Goal: Information Seeking & Learning: Find specific fact

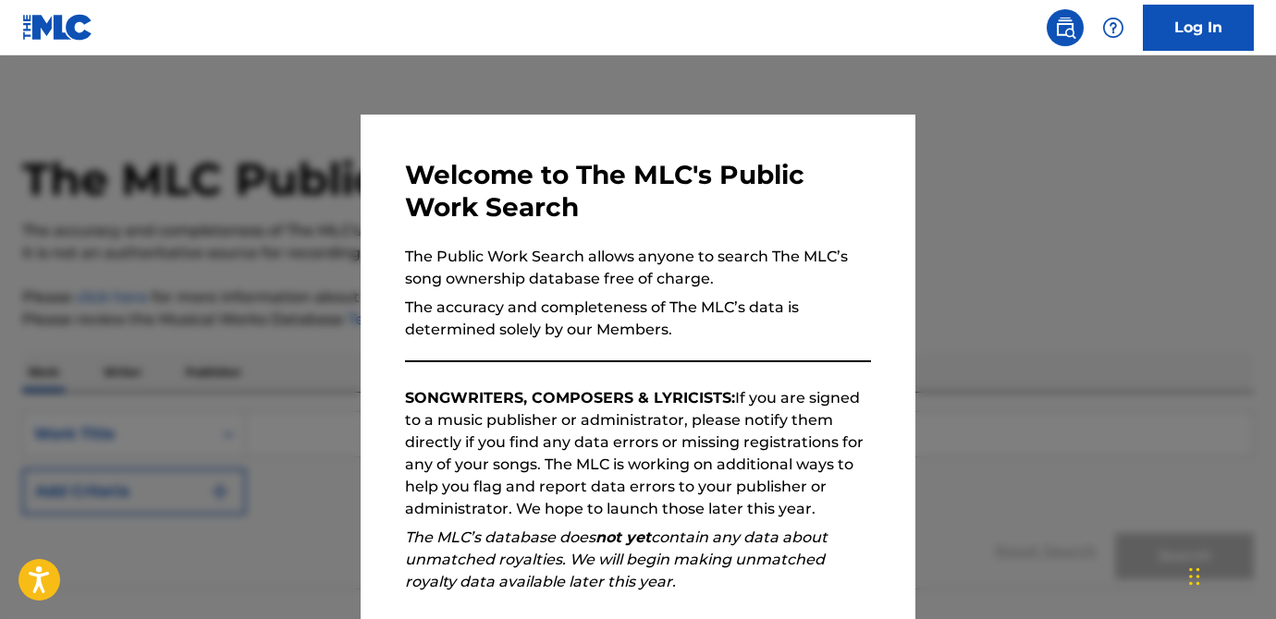
scroll to position [227, 0]
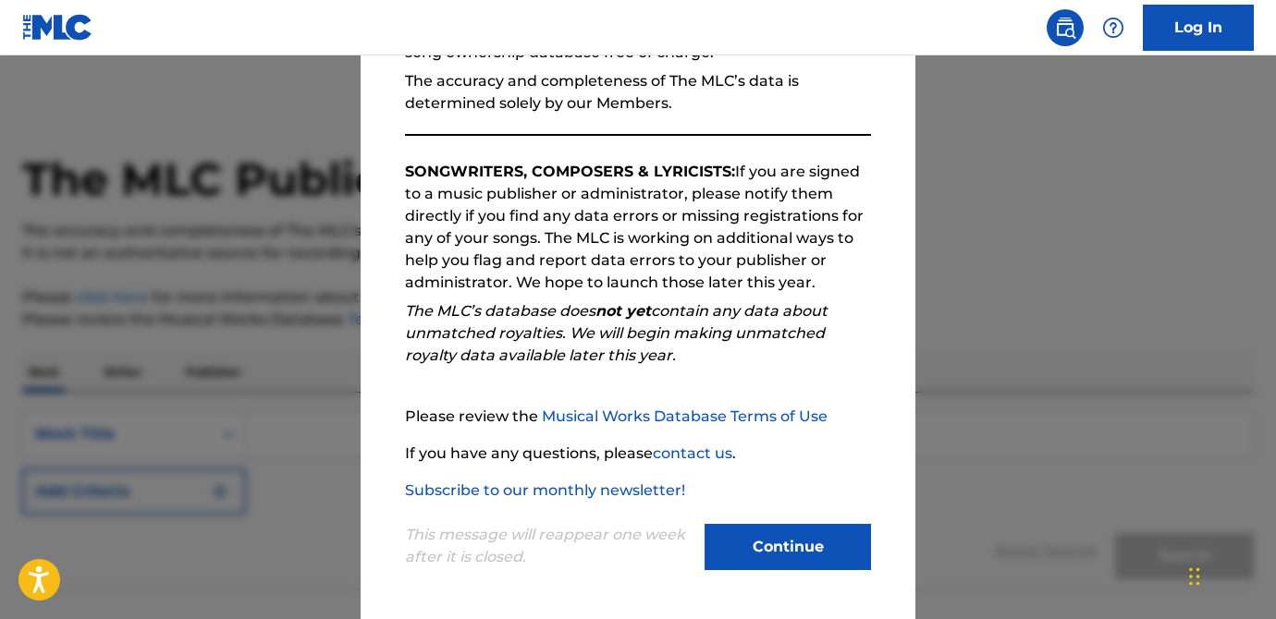
click at [789, 539] on button "Continue" at bounding box center [787, 547] width 166 height 46
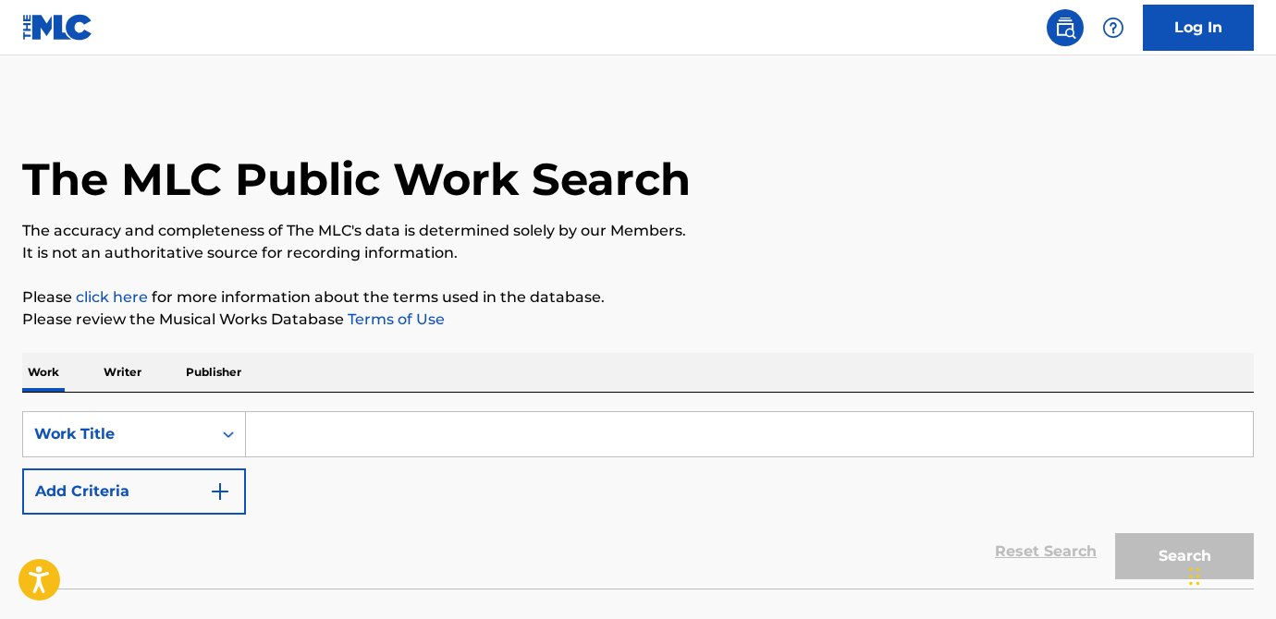
click at [355, 436] on input "Search Form" at bounding box center [749, 434] width 1007 height 44
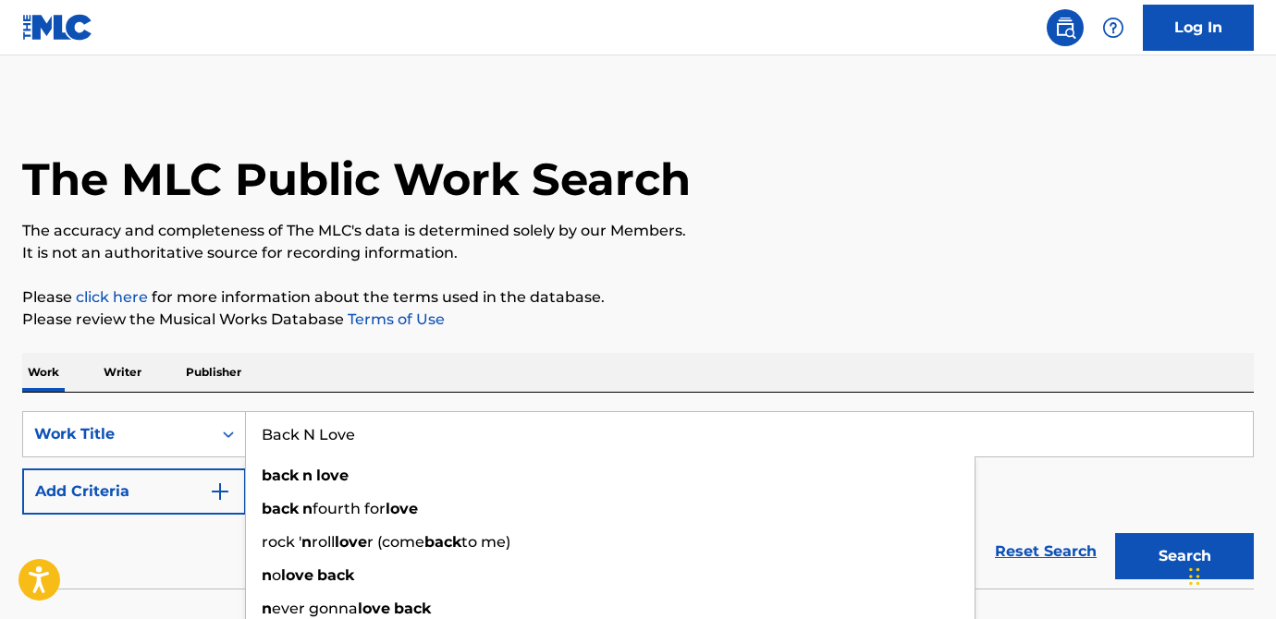
type input "Back N Love"
click at [659, 329] on p "Please review the Musical Works Database Terms of Use" at bounding box center [637, 320] width 1231 height 22
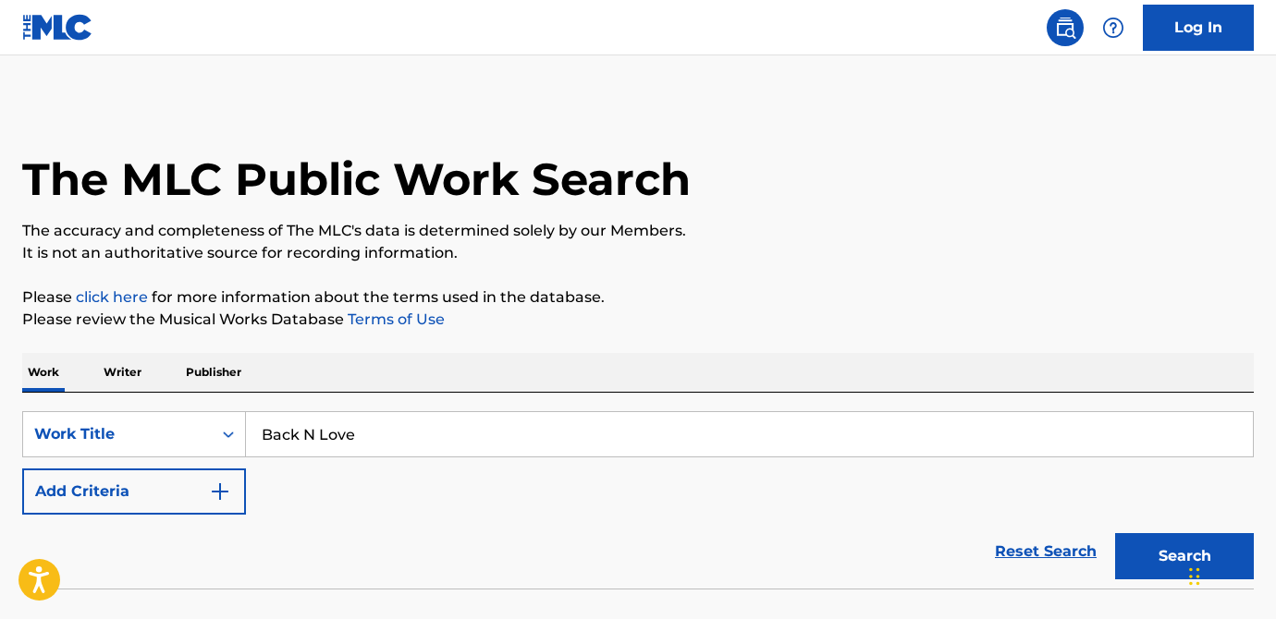
click at [116, 489] on button "Add Criteria" at bounding box center [134, 492] width 224 height 46
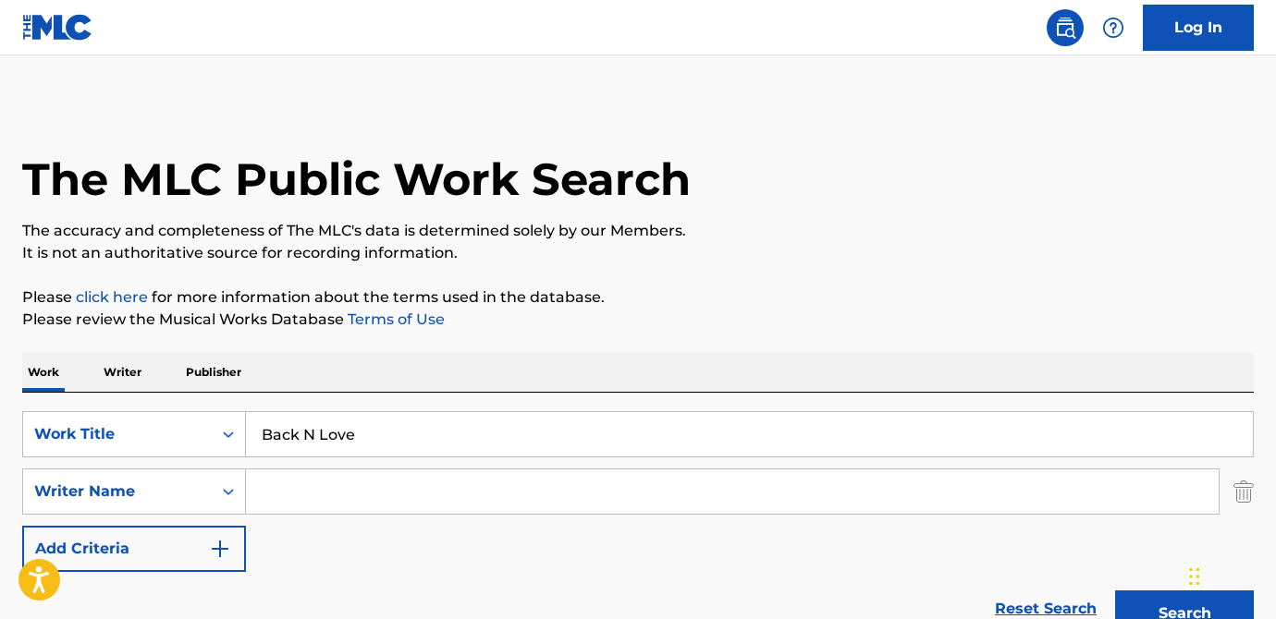
click at [460, 498] on input "Search Form" at bounding box center [732, 492] width 973 height 44
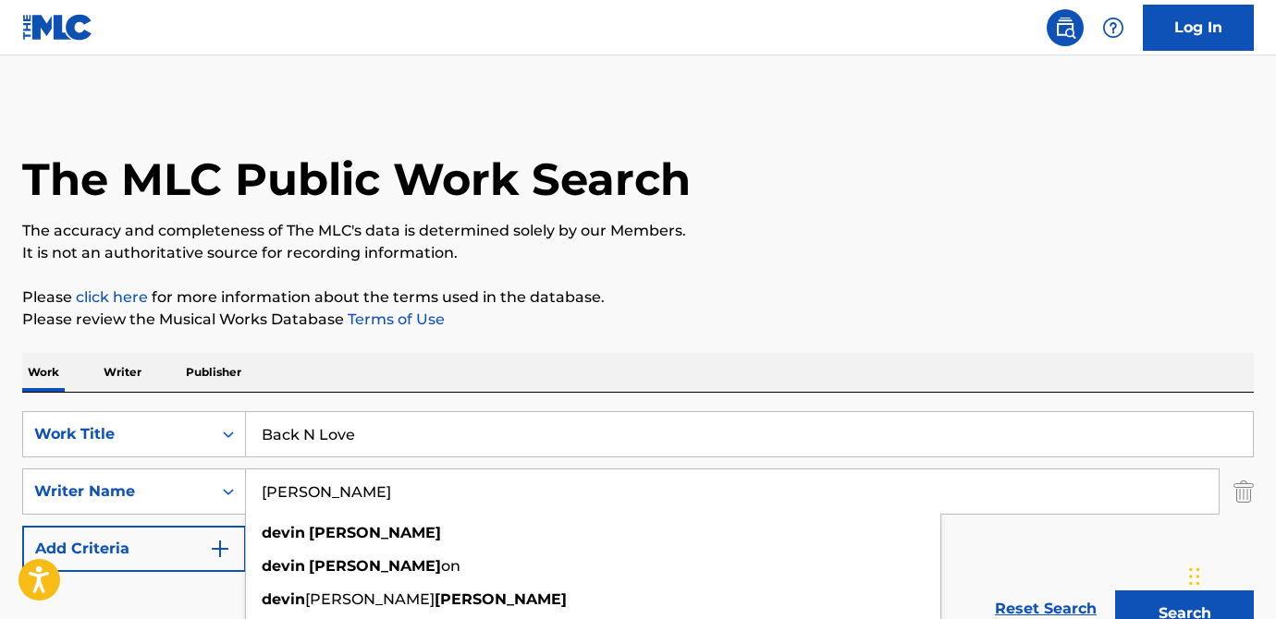
type input "[PERSON_NAME]"
click at [775, 372] on div "Work Writer Publisher" at bounding box center [637, 372] width 1231 height 39
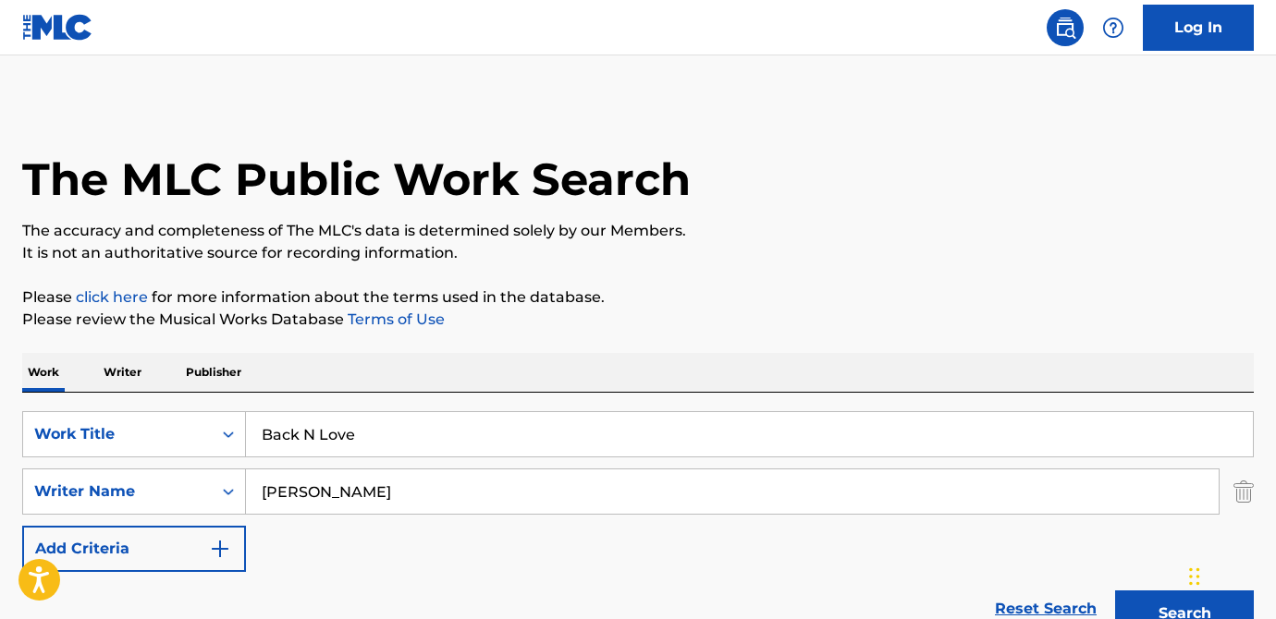
scroll to position [183, 0]
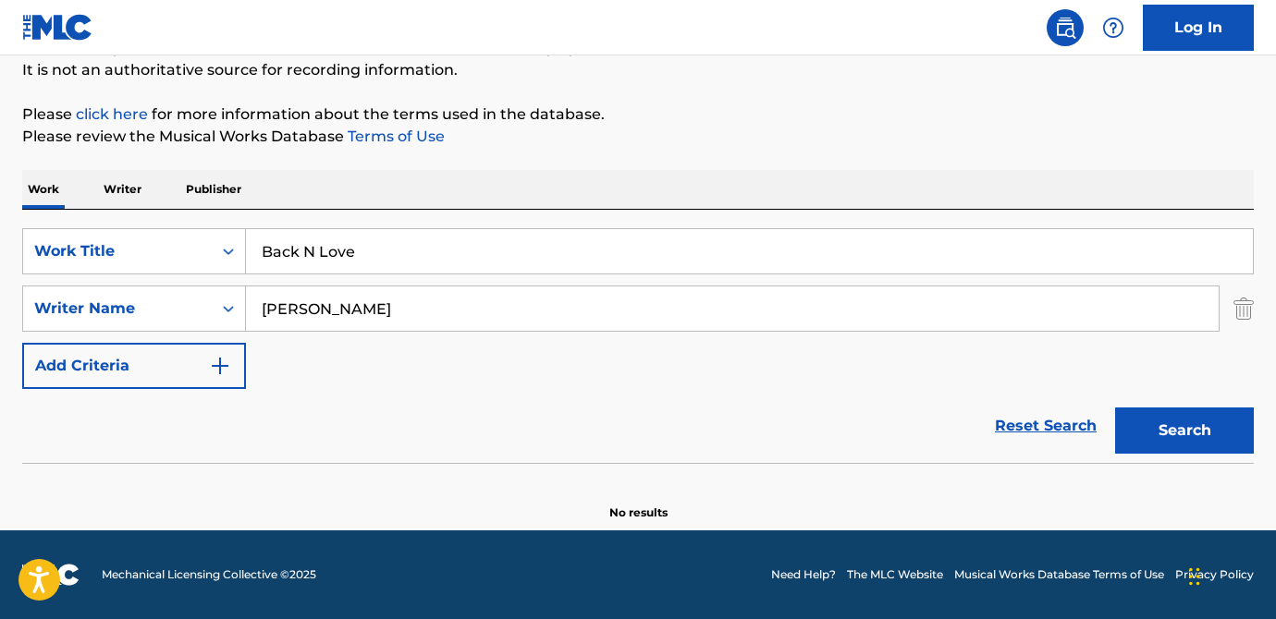
click at [1194, 426] on button "Search" at bounding box center [1184, 431] width 139 height 46
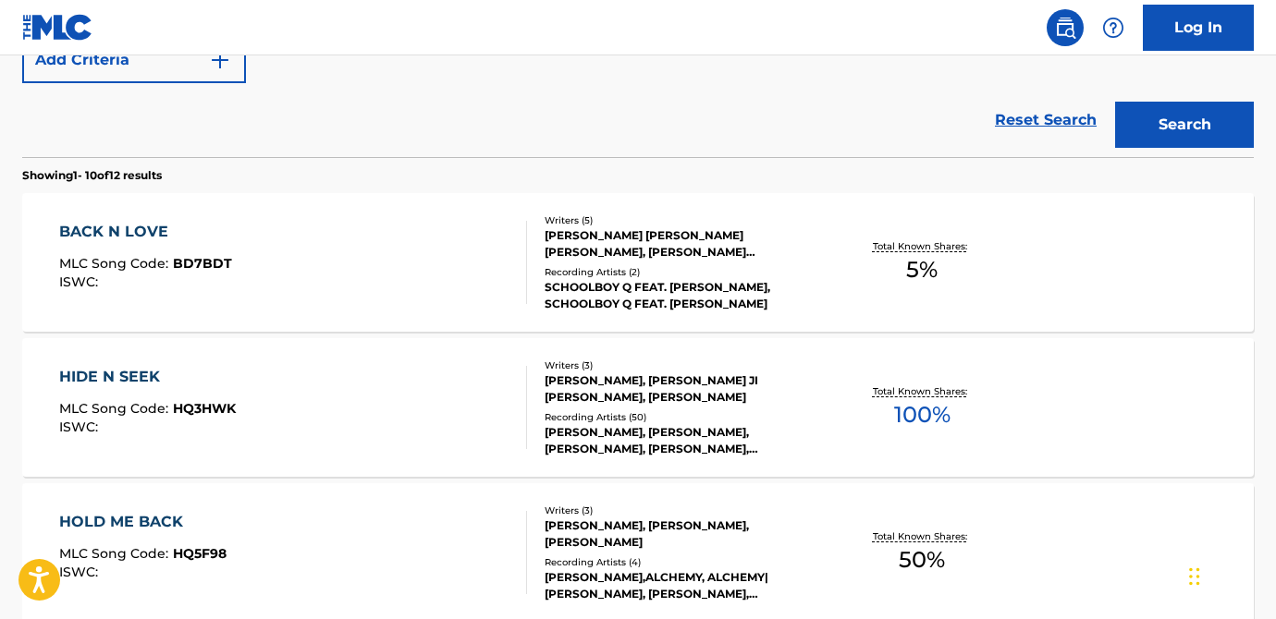
scroll to position [487, 0]
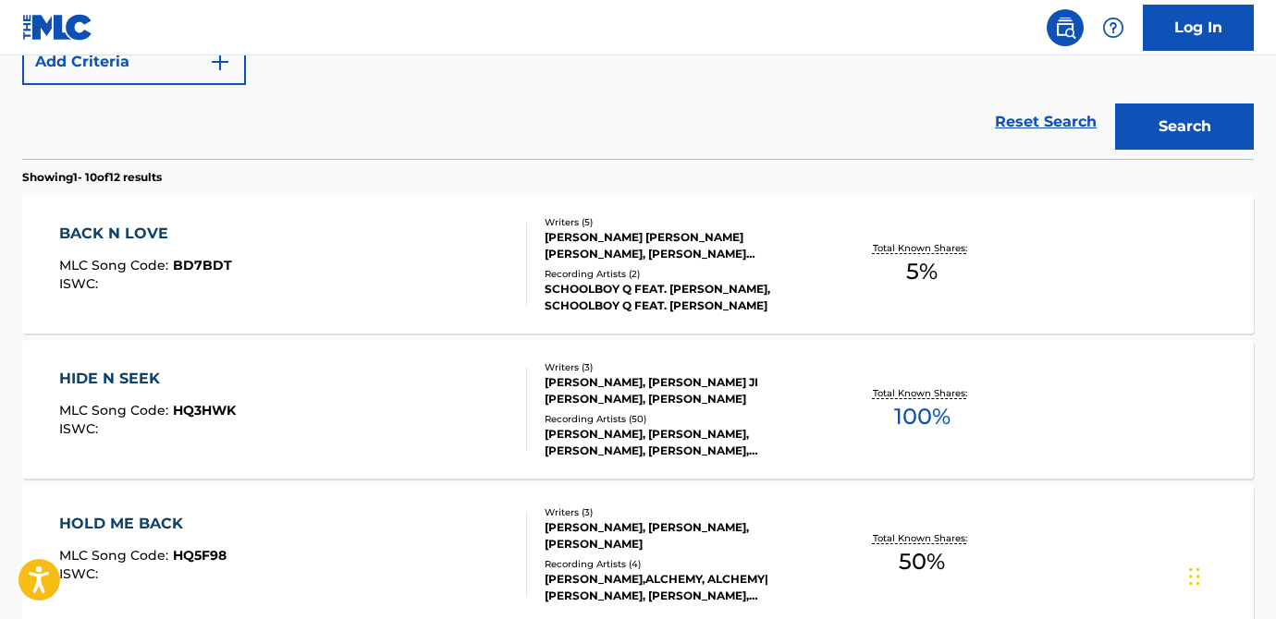
click at [648, 231] on div "[PERSON_NAME] [PERSON_NAME] [PERSON_NAME], [PERSON_NAME] [PERSON_NAME], [PERSON…" at bounding box center [682, 245] width 275 height 33
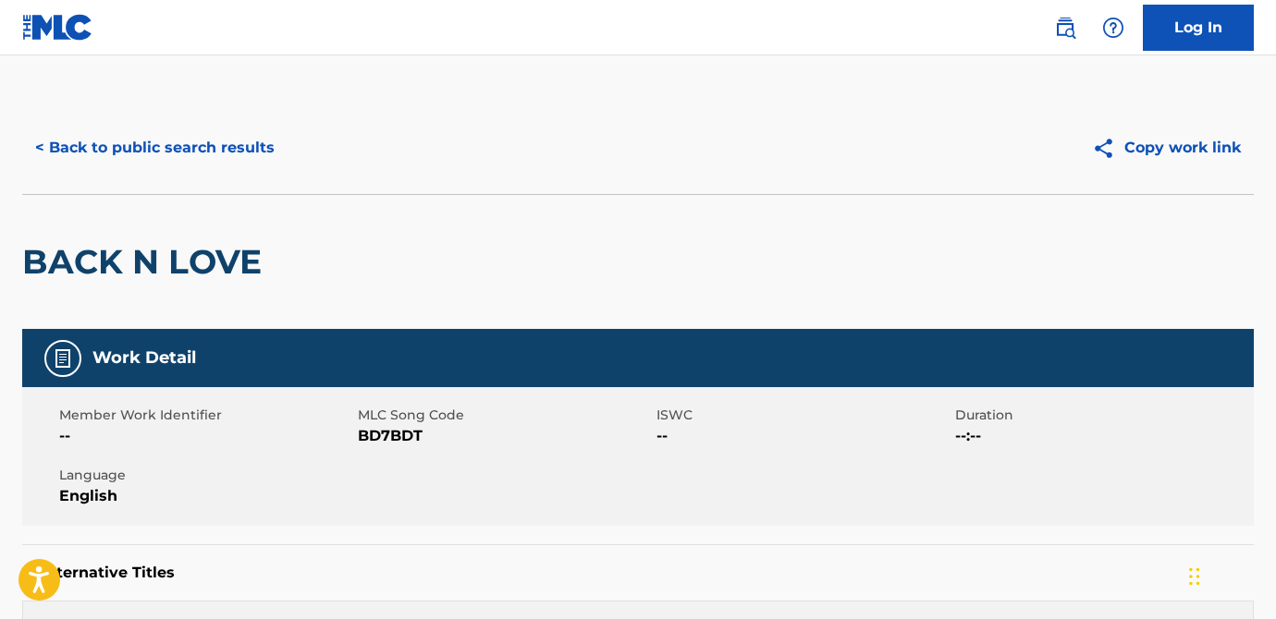
click at [168, 136] on button "< Back to public search results" at bounding box center [154, 148] width 265 height 46
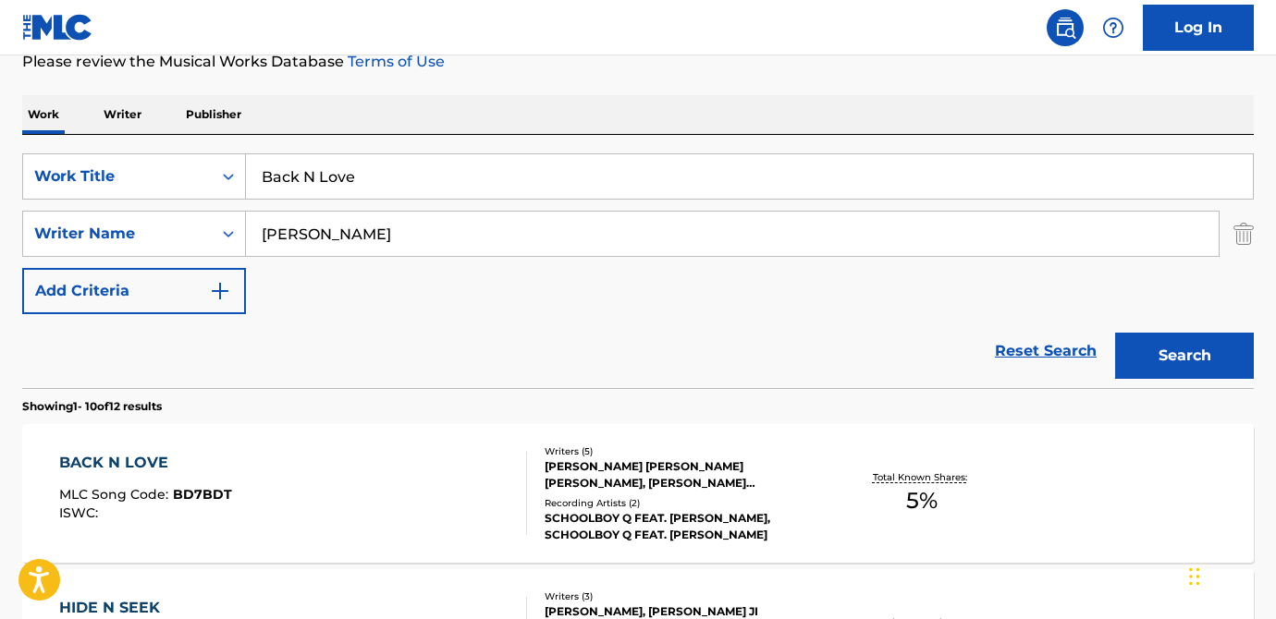
scroll to position [255, 0]
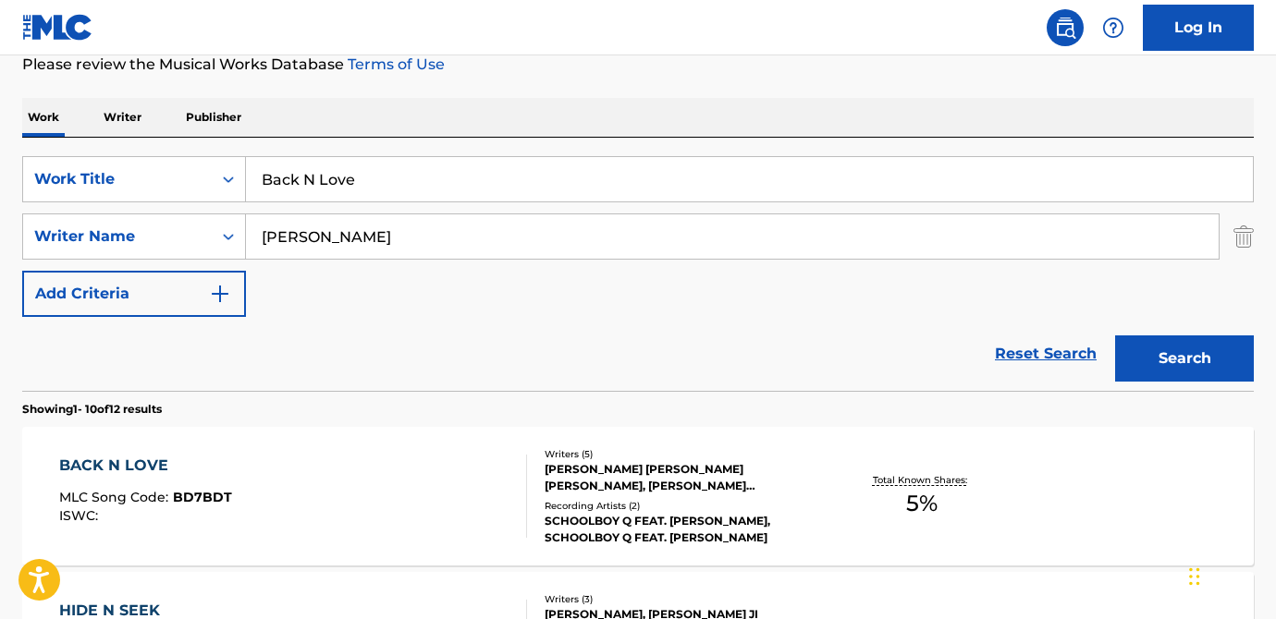
drag, startPoint x: 386, startPoint y: 237, endPoint x: 248, endPoint y: 237, distance: 138.7
click at [248, 237] on input "[PERSON_NAME]" at bounding box center [732, 236] width 973 height 44
click at [1250, 230] on img "Search Form" at bounding box center [1243, 237] width 20 height 46
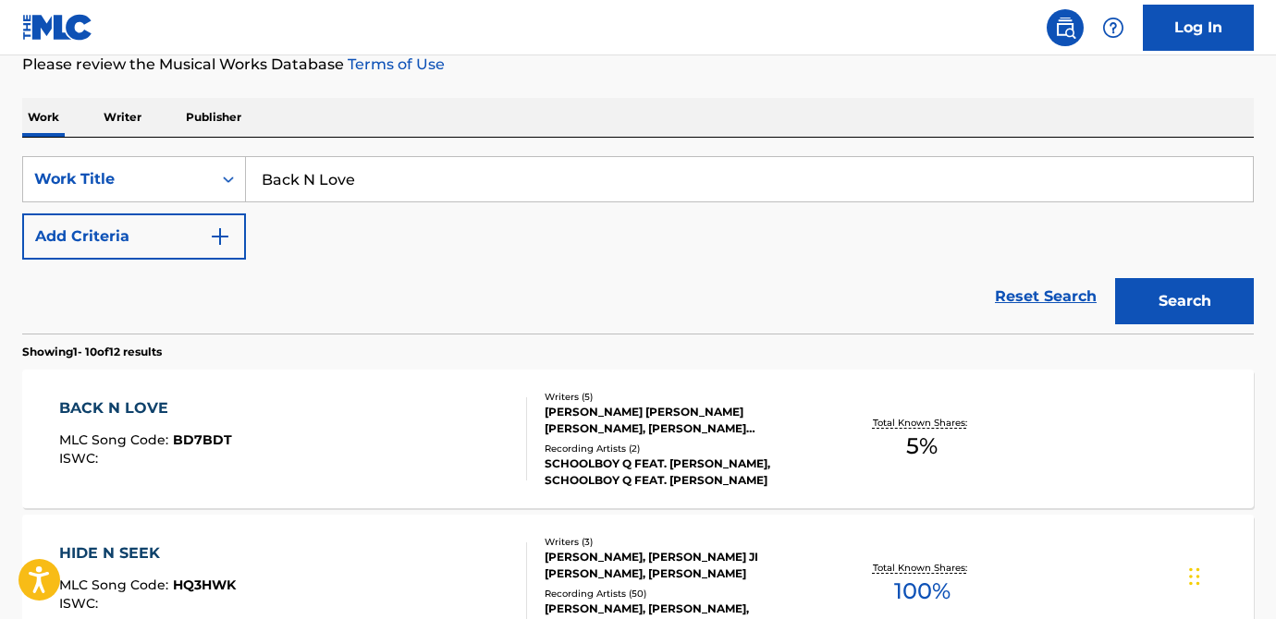
click at [1156, 301] on button "Search" at bounding box center [1184, 301] width 139 height 46
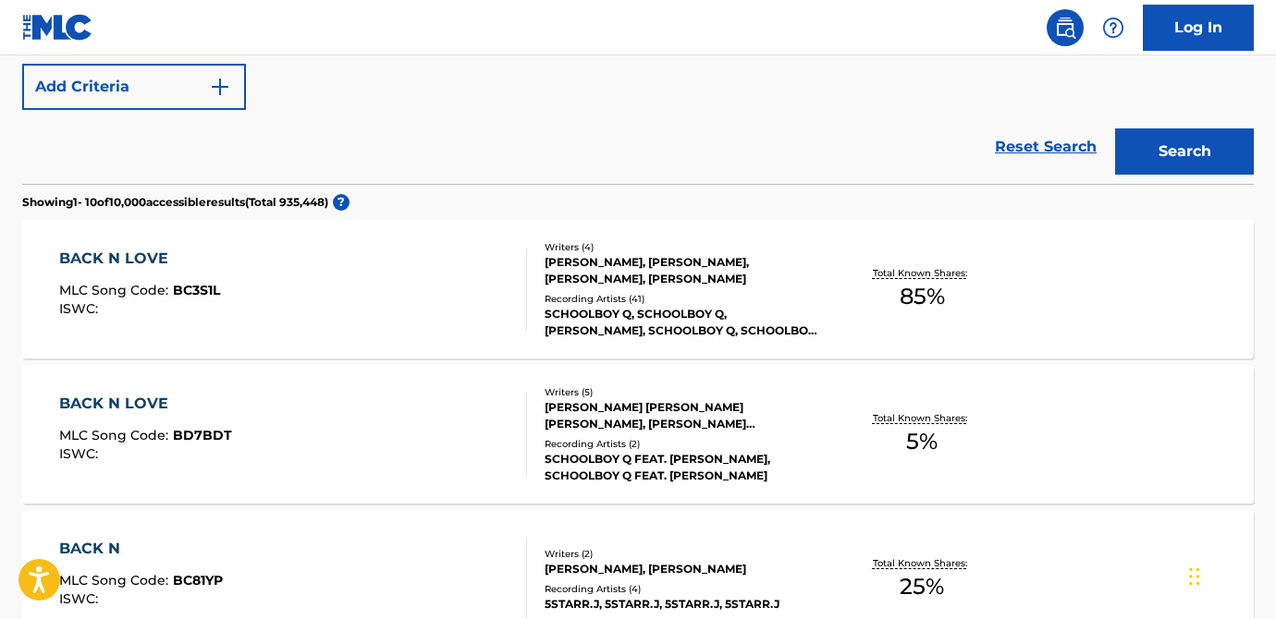
scroll to position [401, 0]
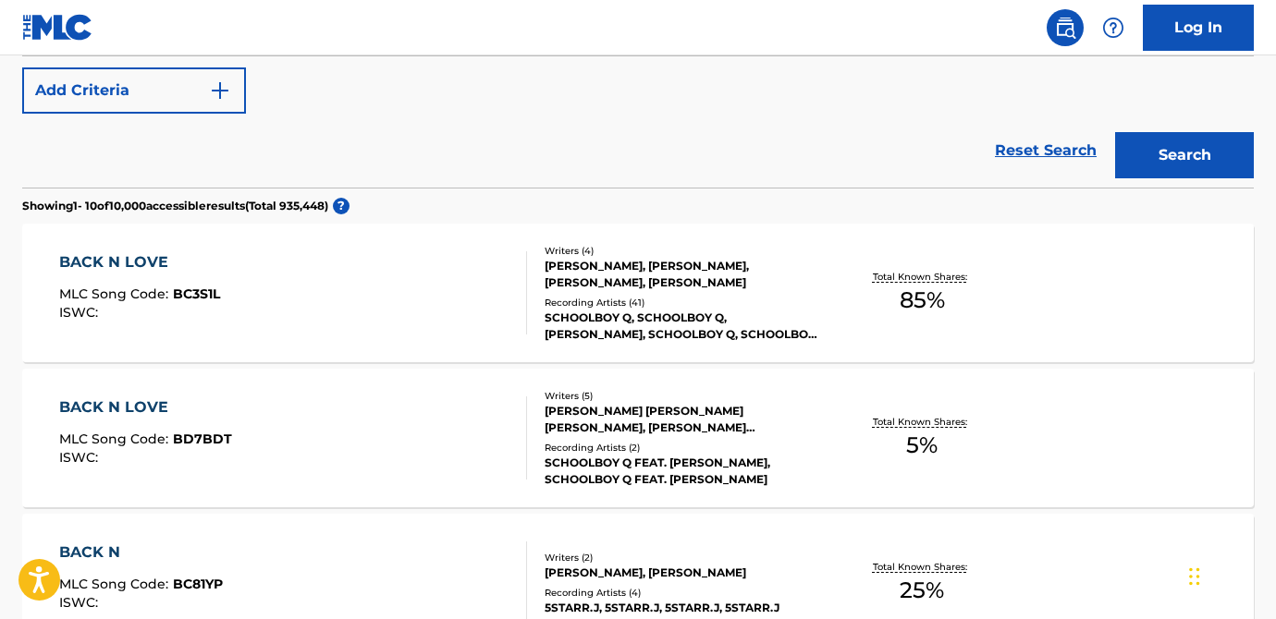
click at [742, 279] on div "[PERSON_NAME], [PERSON_NAME], [PERSON_NAME], [PERSON_NAME]" at bounding box center [682, 274] width 275 height 33
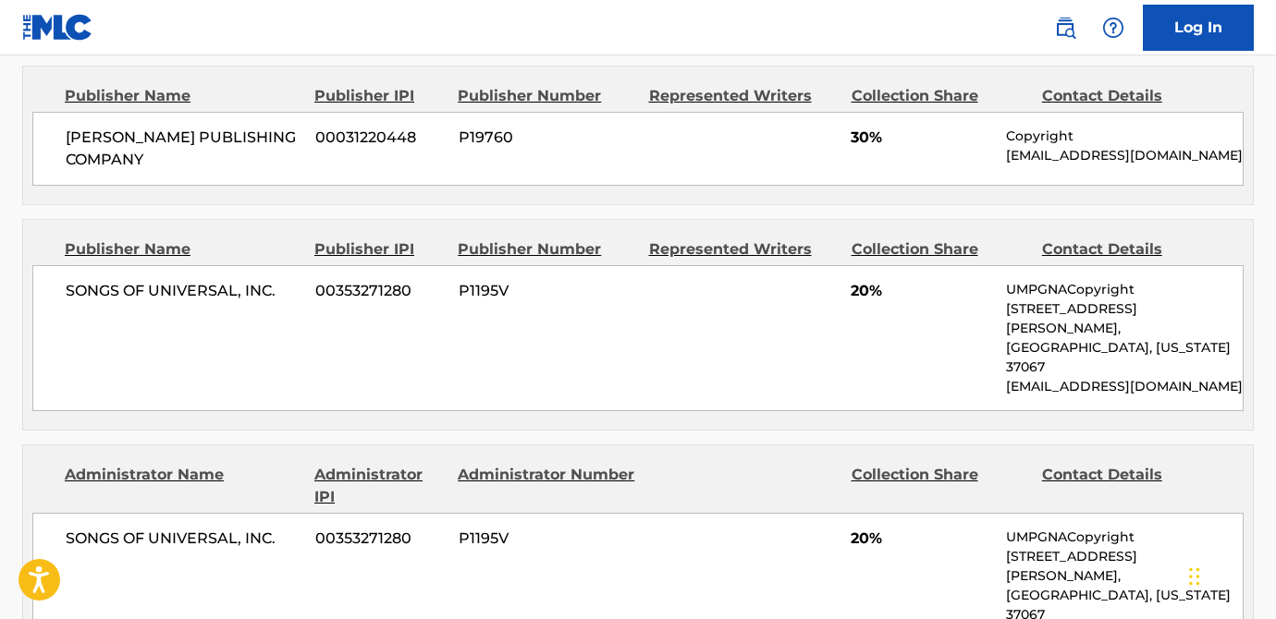
scroll to position [1293, 0]
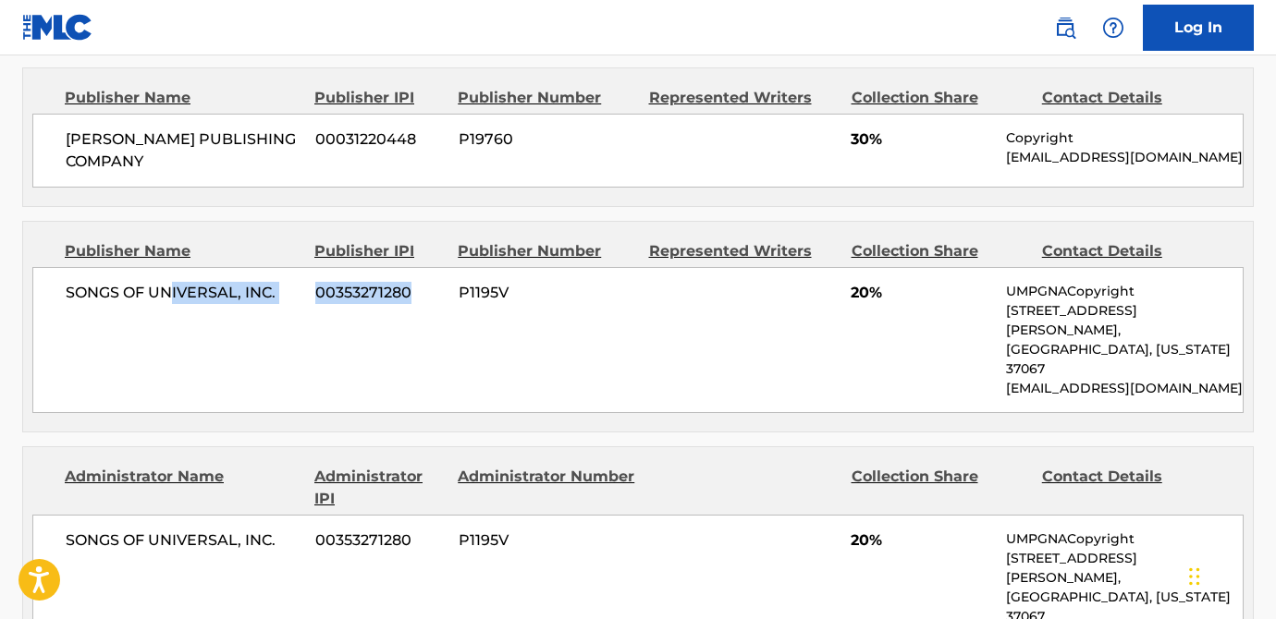
drag, startPoint x: 170, startPoint y: 291, endPoint x: 429, endPoint y: 299, distance: 259.0
click at [430, 299] on div "SONGS OF UNIVERSAL, INC. 00353271280 P1195V 20% UMPGNACopyright [STREET_ADDRESS…" at bounding box center [637, 340] width 1211 height 146
click at [429, 299] on span "00353271280" at bounding box center [379, 293] width 129 height 22
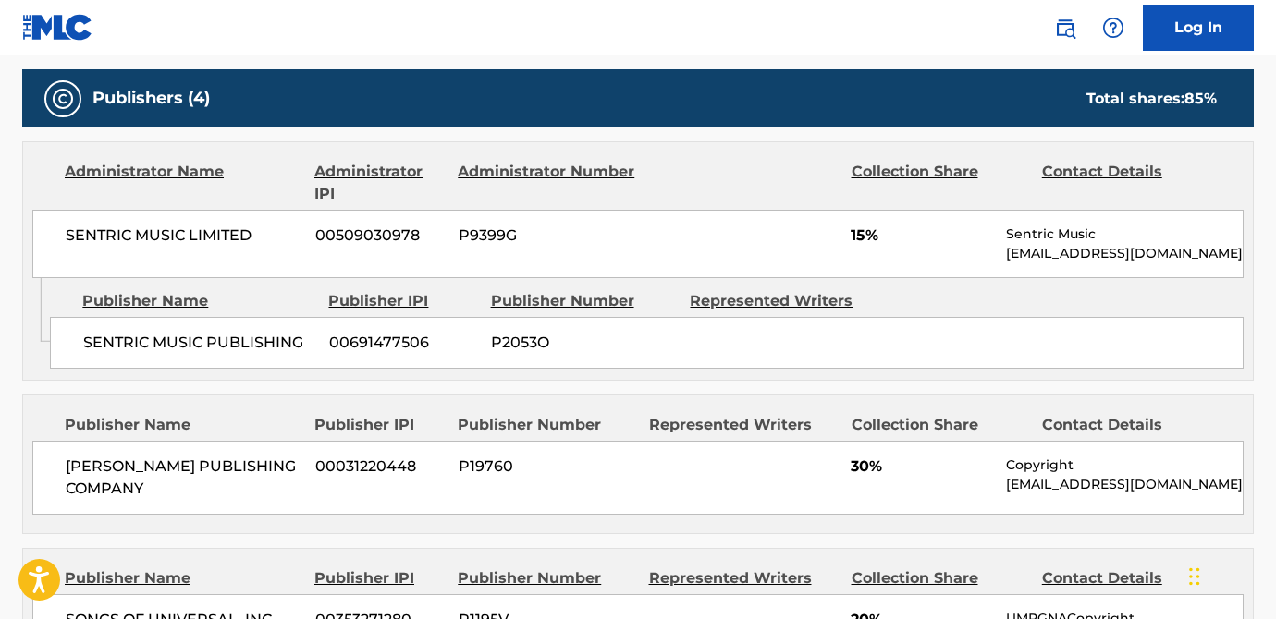
scroll to position [967, 0]
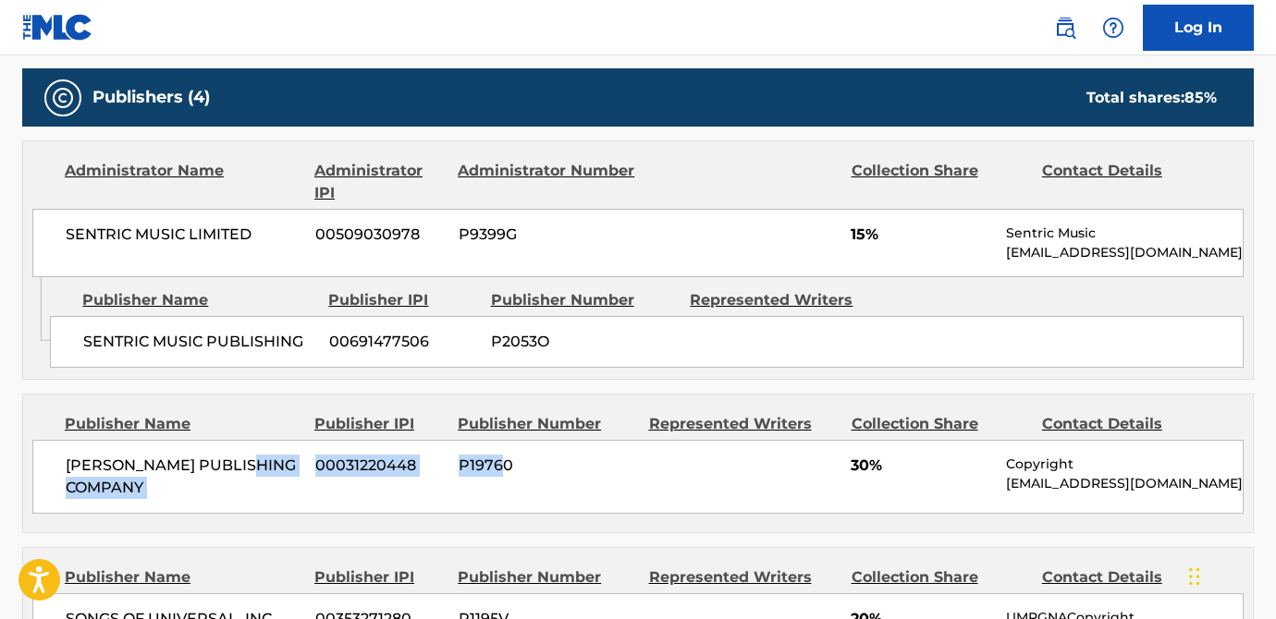
drag, startPoint x: 307, startPoint y: 471, endPoint x: 501, endPoint y: 468, distance: 194.2
click at [501, 468] on div "[PERSON_NAME] PUBLISHING COMPANY 00031220448 P19760 30% Copyright [EMAIL_ADDRES…" at bounding box center [637, 477] width 1211 height 74
click at [501, 468] on span "P19760" at bounding box center [547, 466] width 177 height 22
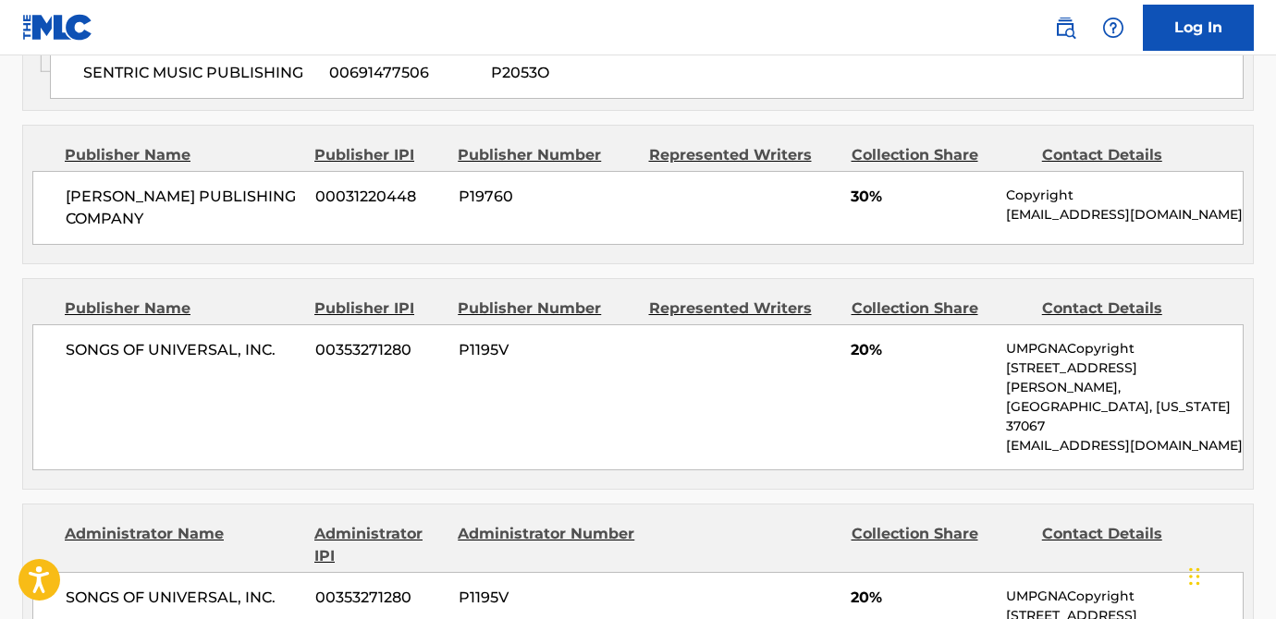
scroll to position [1267, 0]
